Goal: Contribute content

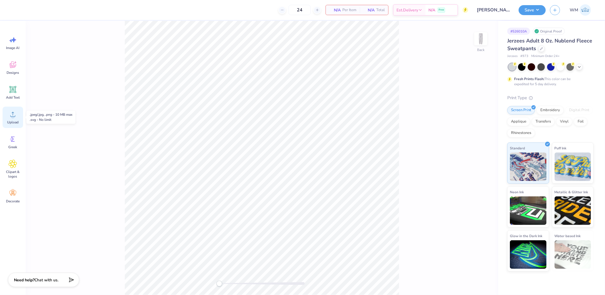
click at [12, 119] on div "Upload" at bounding box center [13, 116] width 20 height 21
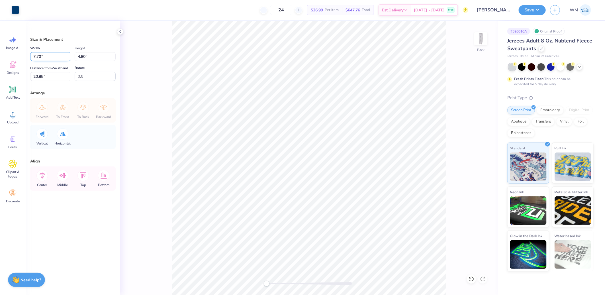
click at [44, 53] on input "7.70" at bounding box center [50, 56] width 41 height 9
type input "6.00"
type input "3.74"
click at [49, 75] on input "21.38" at bounding box center [50, 76] width 41 height 9
click at [43, 76] on input "3" at bounding box center [50, 76] width 41 height 9
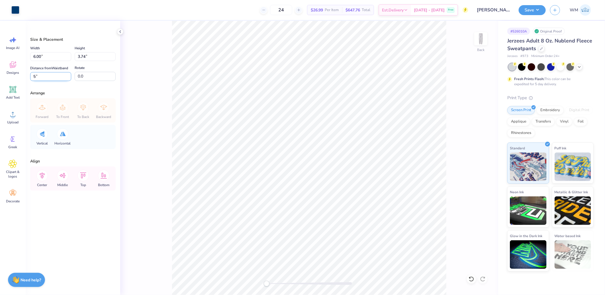
type input "5"
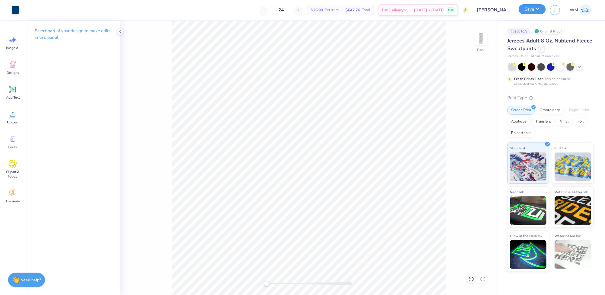
click at [534, 10] on button "Save" at bounding box center [531, 9] width 27 height 10
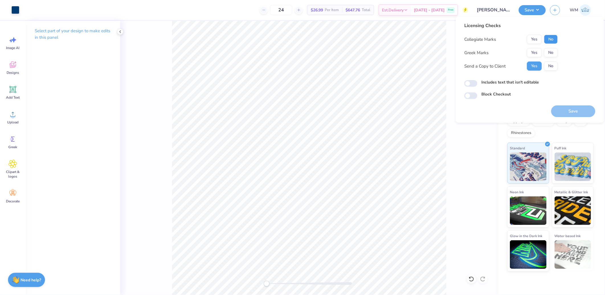
click at [551, 42] on button "No" at bounding box center [551, 39] width 14 height 9
click at [470, 82] on input "Includes text that isn't editable" at bounding box center [470, 83] width 13 height 7
checkbox input "true"
click at [580, 114] on button "Save" at bounding box center [573, 111] width 44 height 12
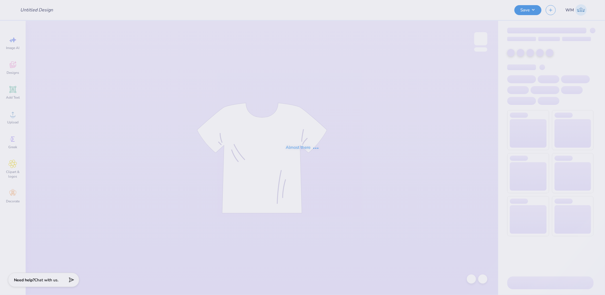
type input "ACC crewneck"
